Goal: Check status: Check status

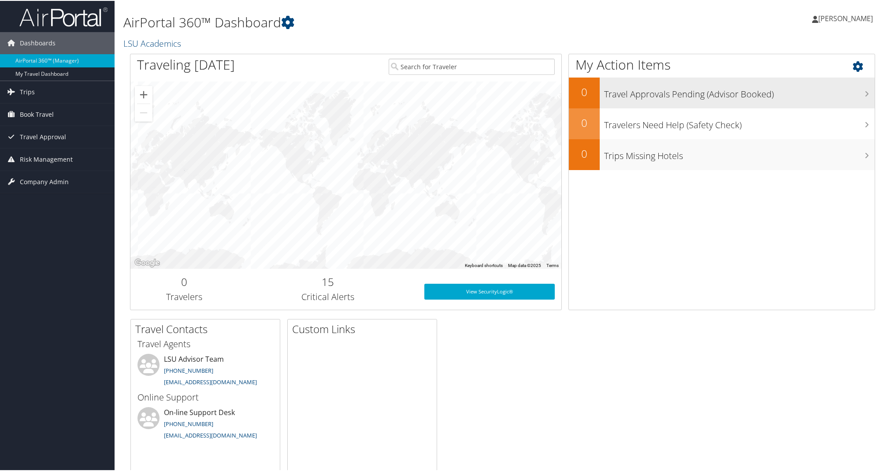
click at [690, 105] on div "Travel Approvals Pending (Advisor Booked)" at bounding box center [737, 92] width 275 height 31
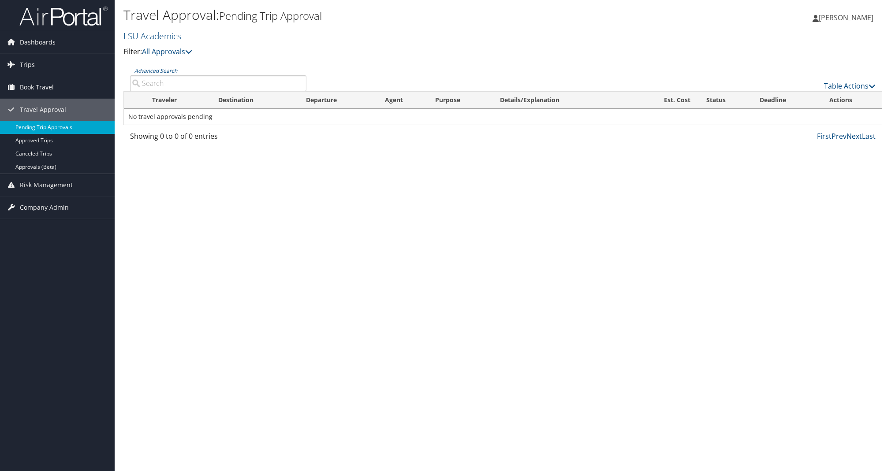
click at [63, 130] on link "Pending Trip Approvals" at bounding box center [57, 127] width 115 height 13
click at [170, 83] on input "Advanced Search" at bounding box center [218, 83] width 176 height 16
type input "abin shakya"
click at [51, 63] on link "Trips" at bounding box center [57, 65] width 115 height 22
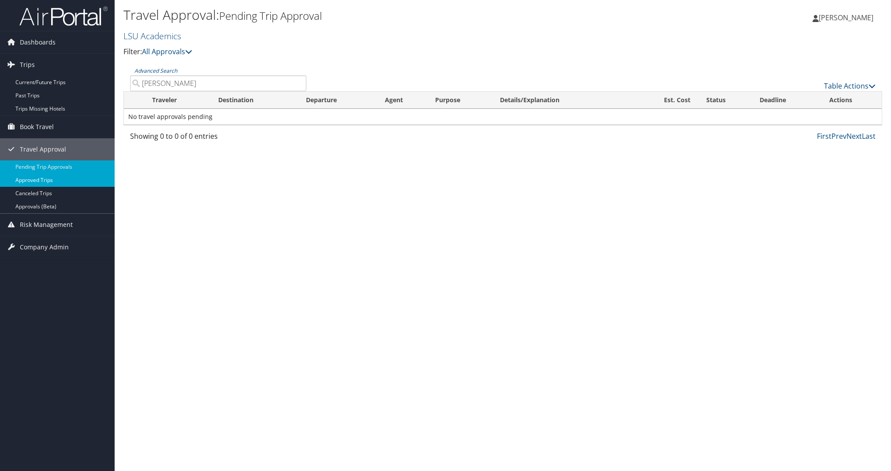
click at [31, 186] on link "Approved Trips" at bounding box center [57, 180] width 115 height 13
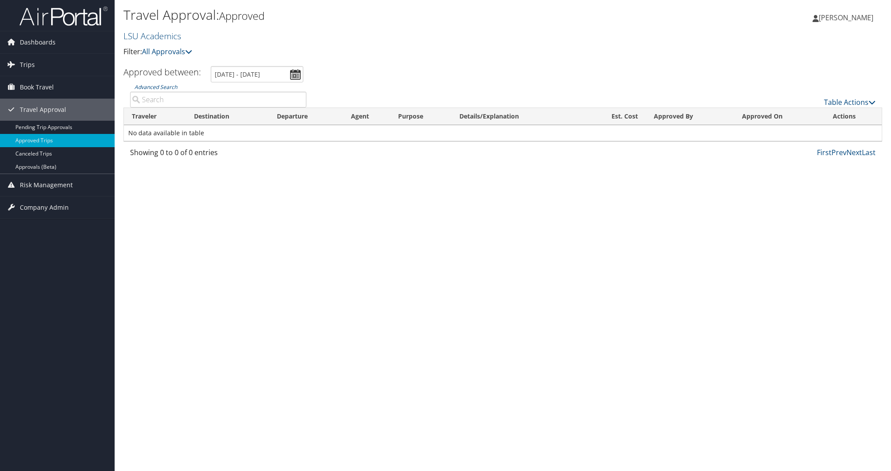
click at [186, 94] on input "Advanced Search" at bounding box center [218, 100] width 176 height 16
click at [49, 206] on span "Company Admin" at bounding box center [44, 208] width 49 height 22
click at [30, 222] on link "People" at bounding box center [57, 225] width 115 height 13
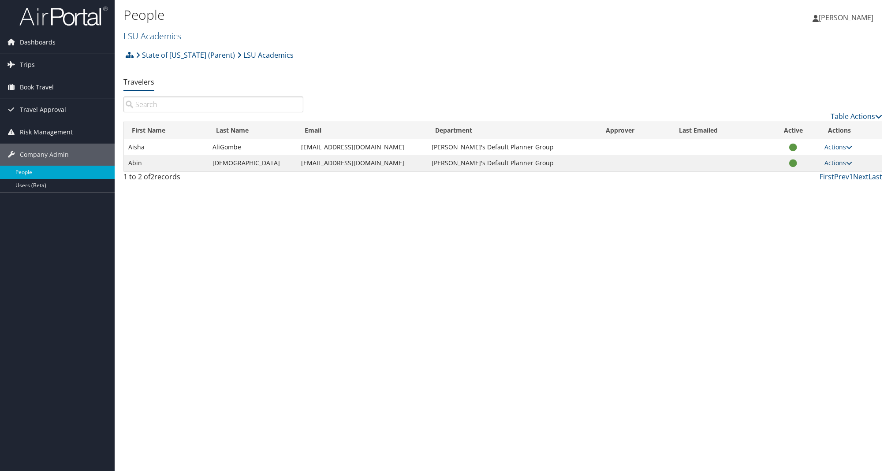
click at [834, 161] on link "Actions" at bounding box center [838, 163] width 28 height 8
click at [803, 190] on link "View Profile" at bounding box center [807, 190] width 81 height 15
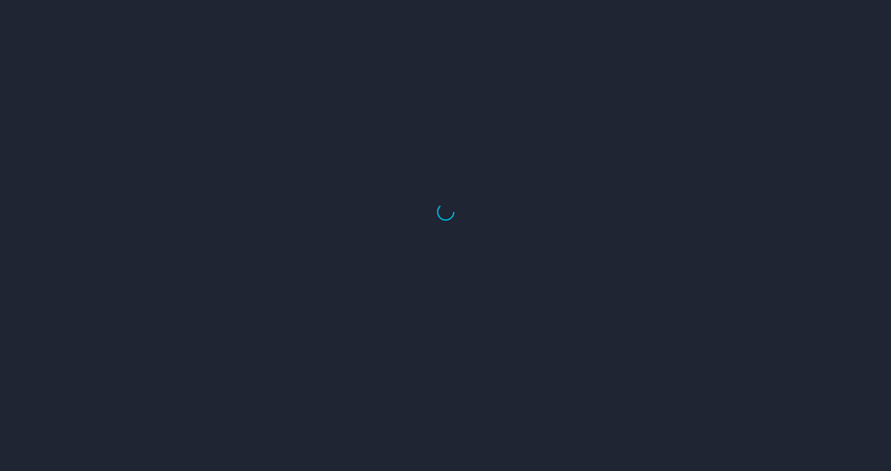
select select "US"
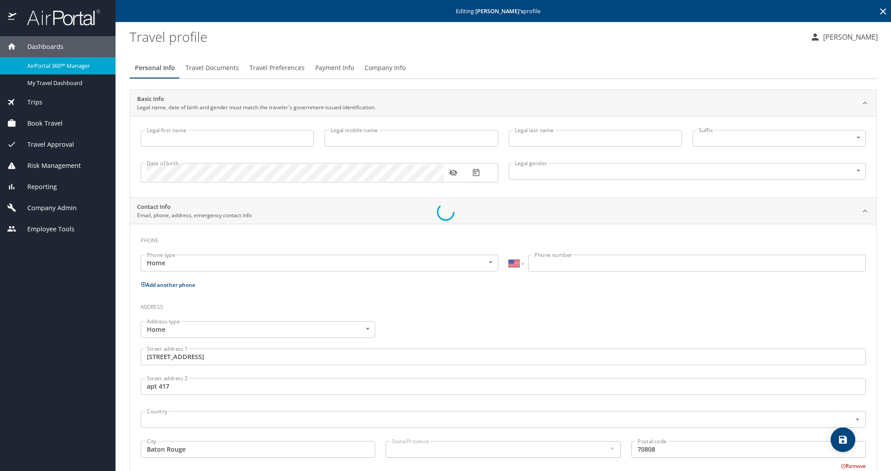
type input "Abin"
type input "Shakya"
type input "Male"
type input "Ruchi"
type input "Shrestha"
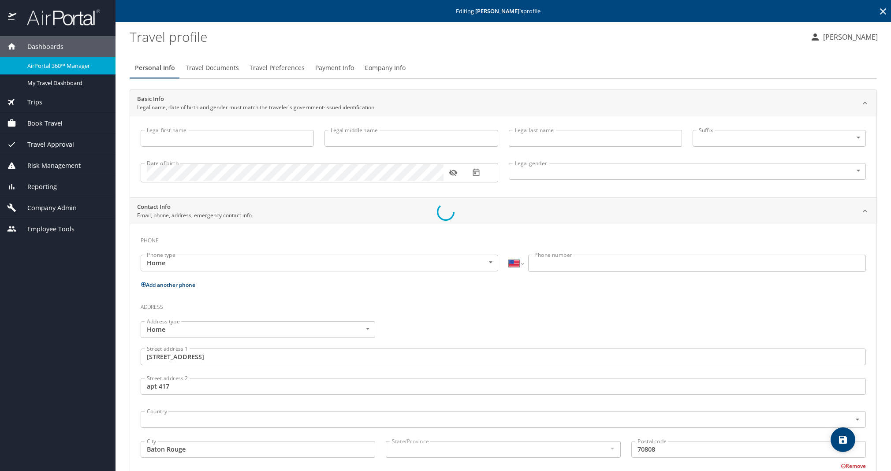
select select "IR"
type input "68950852"
type input "United States of America"
type input "Louisiana"
type input "United States of America"
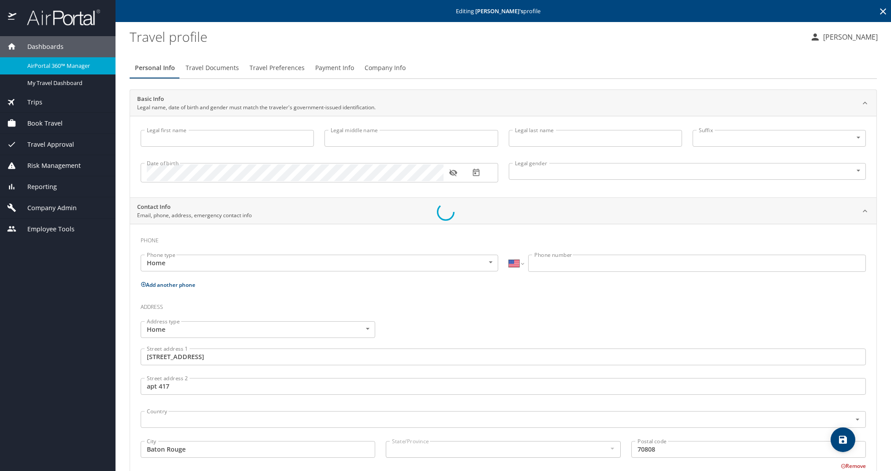
type input "Louisiana"
type input "United States of America"
type input "Louisiana"
select select "US"
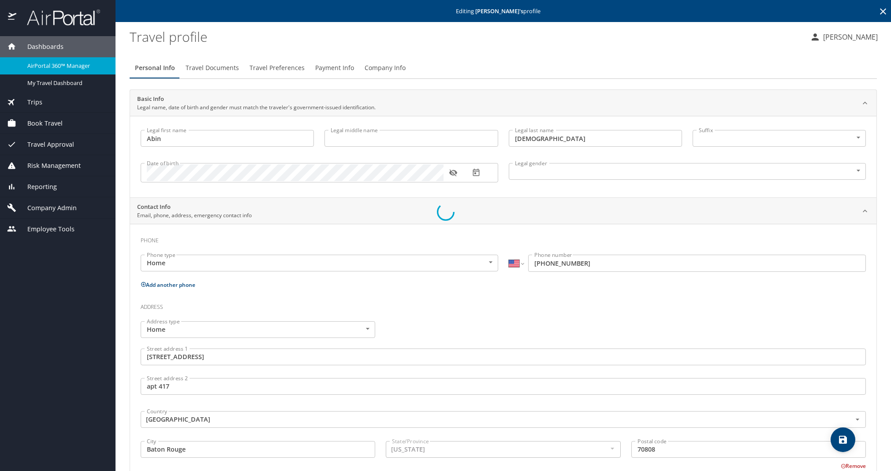
select select "US"
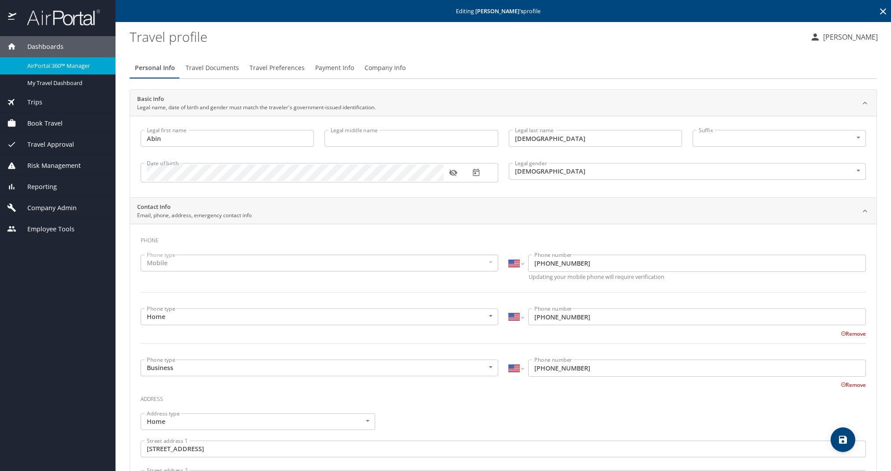
click at [35, 102] on span "Trips" at bounding box center [29, 102] width 26 height 10
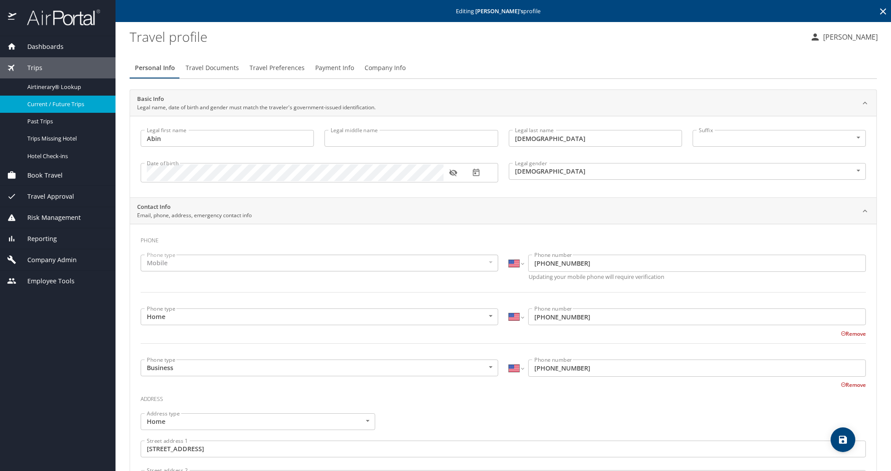
click at [66, 103] on span "Current / Future Trips" at bounding box center [66, 104] width 78 height 8
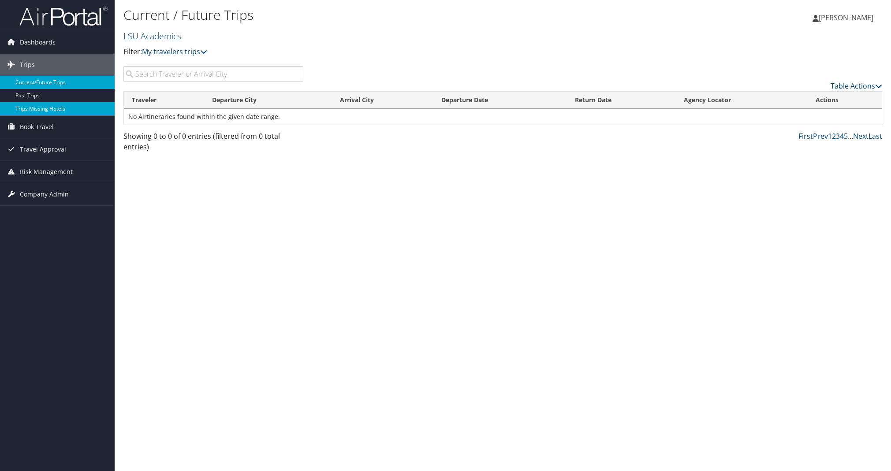
click at [54, 109] on link "Trips Missing Hotels" at bounding box center [57, 108] width 115 height 13
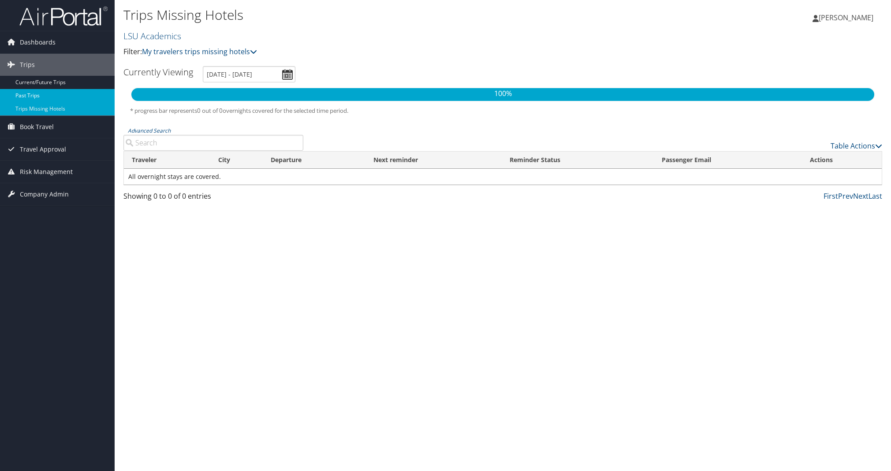
click at [53, 97] on link "Past Trips" at bounding box center [57, 95] width 115 height 13
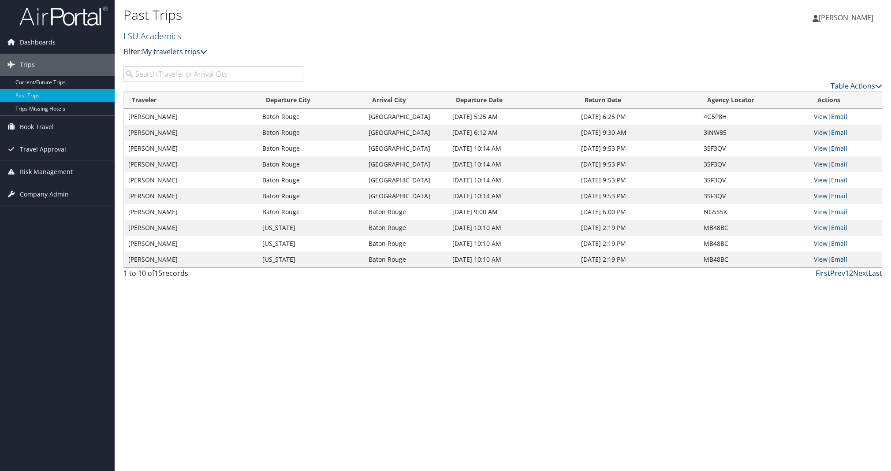
click at [822, 134] on link "View" at bounding box center [821, 132] width 14 height 8
click at [58, 83] on link "Current/Future Trips" at bounding box center [57, 82] width 115 height 13
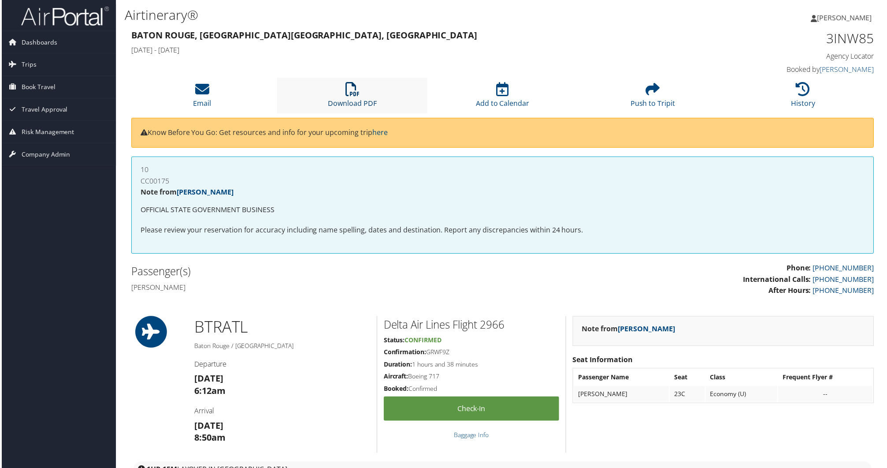
click at [352, 99] on link "Download PDF" at bounding box center [351, 97] width 49 height 21
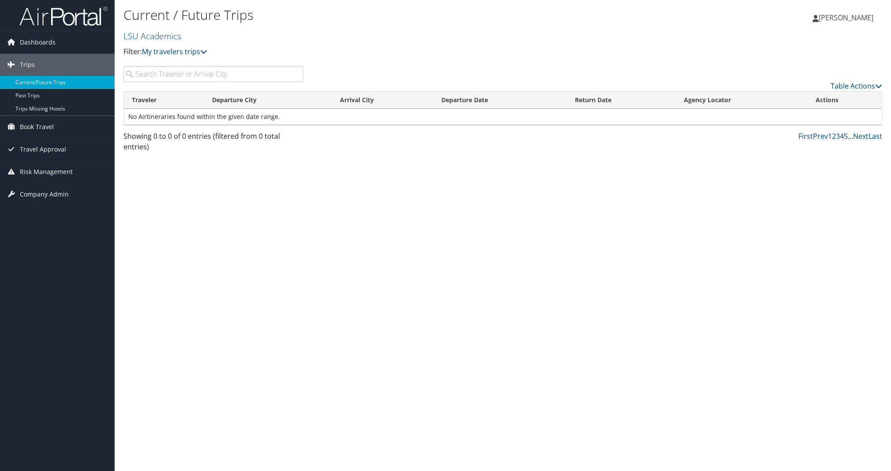
click at [845, 137] on link "5" at bounding box center [846, 136] width 4 height 10
click at [60, 105] on link "Trips Missing Hotels" at bounding box center [57, 108] width 115 height 13
